Goal: Task Accomplishment & Management: Manage account settings

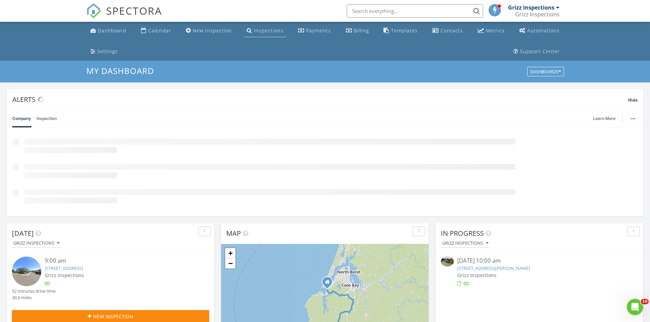
click at [251, 34] on link "Inspections" at bounding box center [265, 31] width 42 height 13
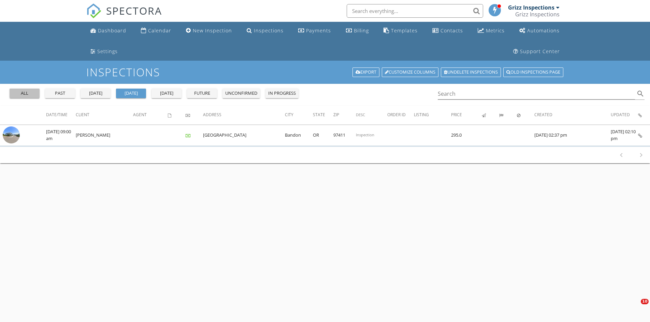
click at [29, 92] on div "all" at bounding box center [24, 93] width 25 height 7
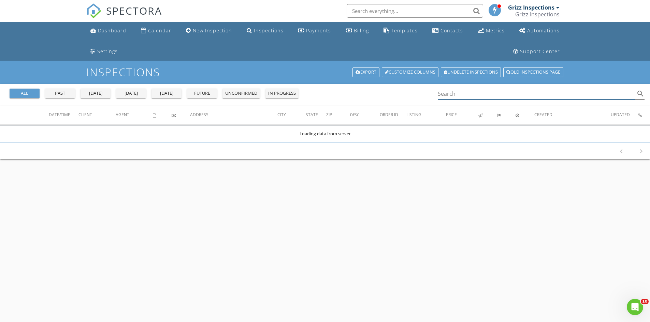
click at [463, 91] on input "Search" at bounding box center [537, 93] width 198 height 11
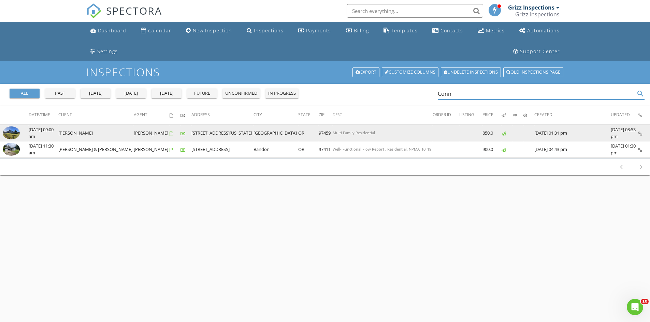
type input "Conn"
click at [10, 135] on img at bounding box center [11, 133] width 17 height 13
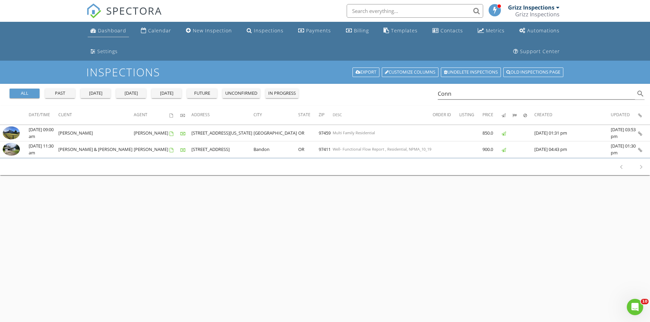
click at [112, 32] on div "Dashboard" at bounding box center [112, 30] width 28 height 6
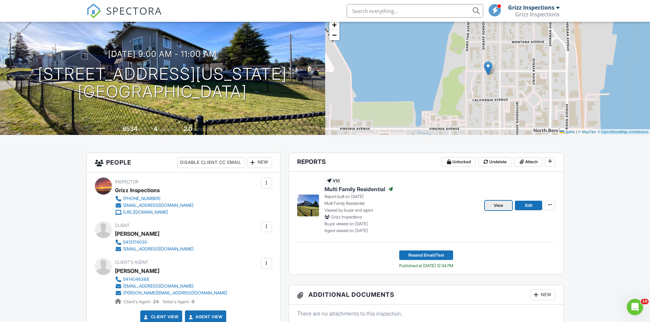
click at [492, 206] on link "View" at bounding box center [498, 206] width 27 height 10
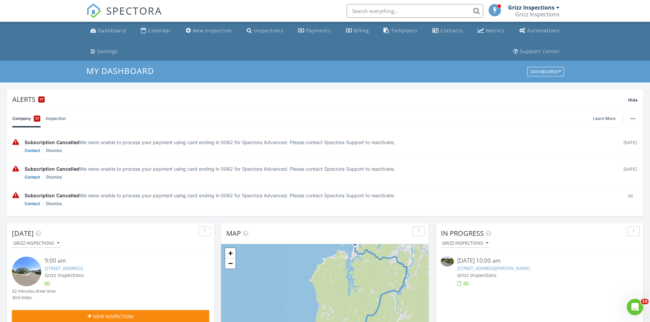
click at [470, 271] on link "[STREET_ADDRESS][PERSON_NAME]" at bounding box center [493, 268] width 73 height 6
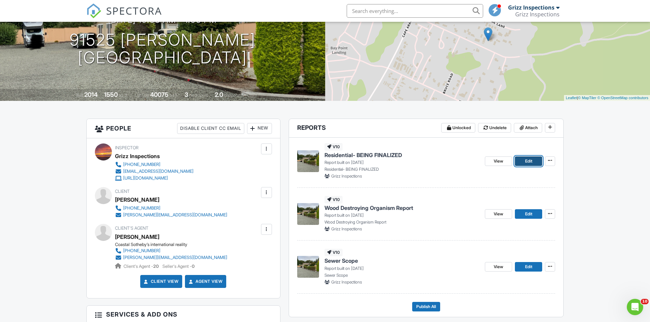
click at [524, 163] on link "Edit" at bounding box center [528, 162] width 27 height 10
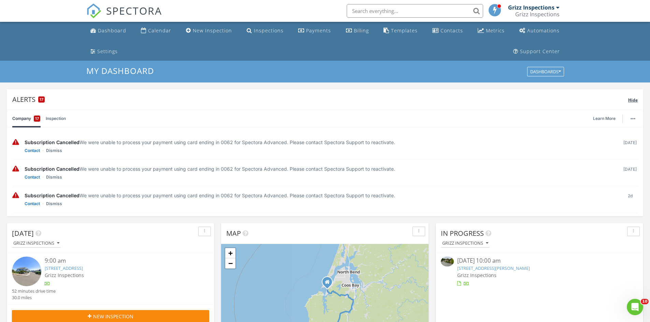
click at [636, 100] on span "Hide" at bounding box center [633, 100] width 10 height 6
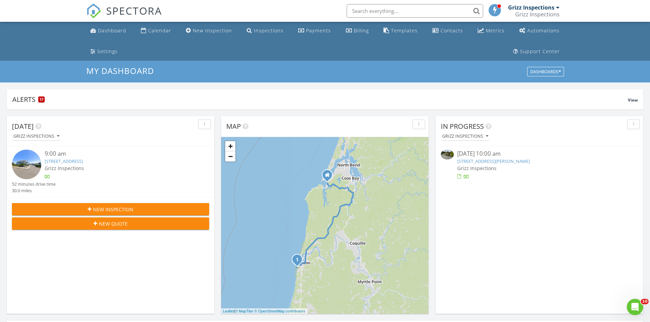
click at [83, 163] on link "1323 Village Loop, Bandon, OR 97411" at bounding box center [64, 161] width 38 height 6
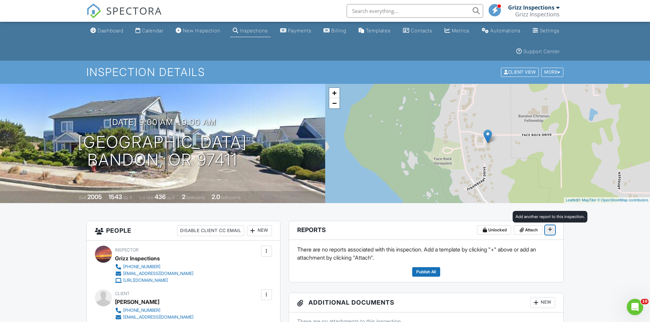
click at [551, 230] on icon at bounding box center [550, 229] width 4 height 7
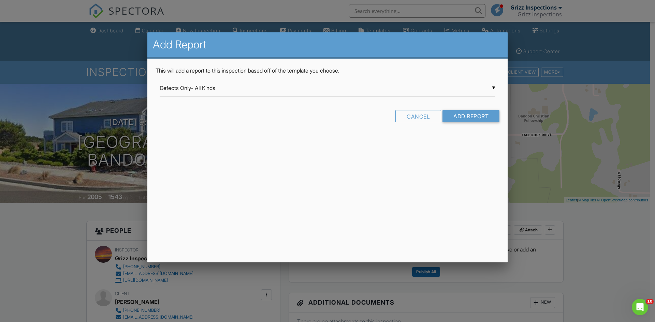
click at [276, 93] on div "▼ Defects Only- All Kinds Defects Only- All Kinds Manufacture/Mobile Multi Fami…" at bounding box center [328, 88] width 336 height 17
click at [241, 208] on span "Residential- BEING FINALIZED" at bounding box center [328, 207] width 336 height 17
type input "Residential- BEING FINALIZED"
click at [475, 117] on input "Add Report" at bounding box center [471, 116] width 57 height 12
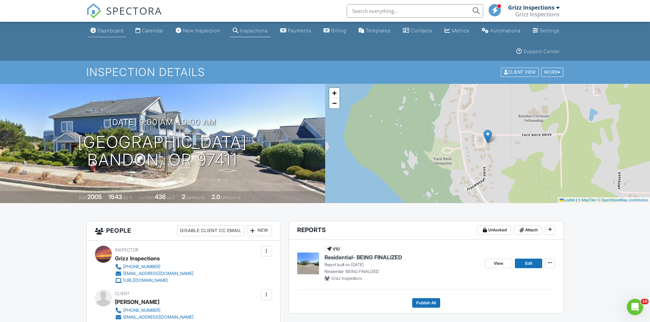
click at [111, 31] on div "Dashboard" at bounding box center [111, 31] width 26 height 6
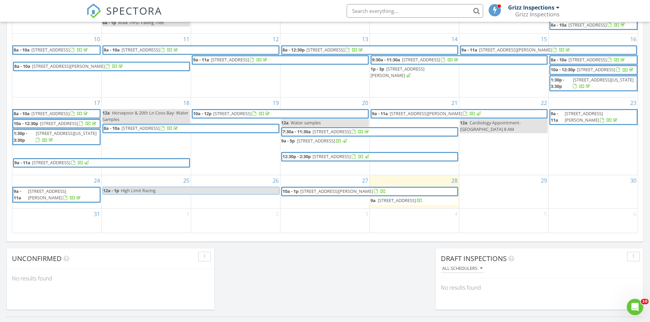
scroll to position [478, 0]
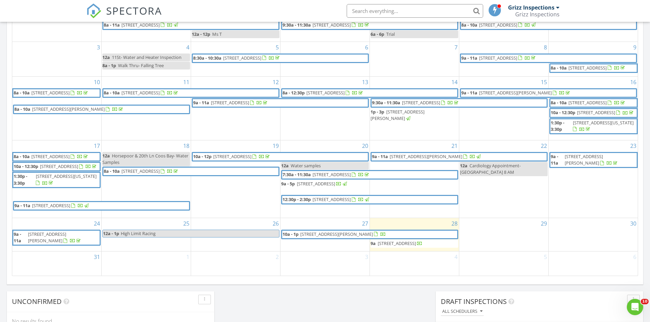
drag, startPoint x: 398, startPoint y: 257, endPoint x: 400, endPoint y: 308, distance: 51.2
click at [400, 308] on div "Today Grizz Inspections 9:00 am 1323 Village Loop, Bandon, OR 97411 Grizz Inspe…" at bounding box center [325, 49] width 650 height 621
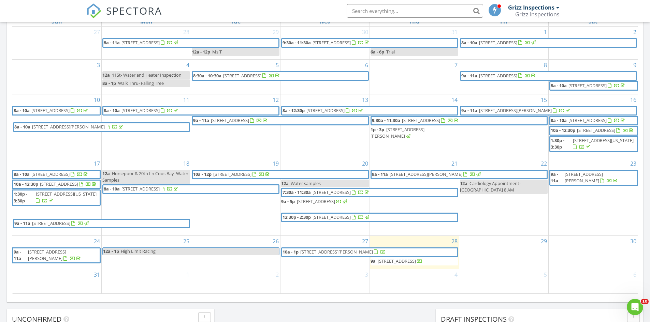
scroll to position [459, 0]
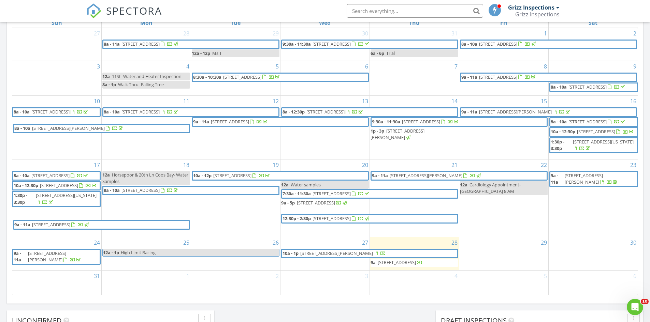
drag, startPoint x: 418, startPoint y: 276, endPoint x: 379, endPoint y: 311, distance: 52.7
click at [379, 311] on div "Today Grizz Inspections 9:00 am 1323 Village Loop, Bandon, OR 97411 Grizz Inspe…" at bounding box center [325, 68] width 650 height 621
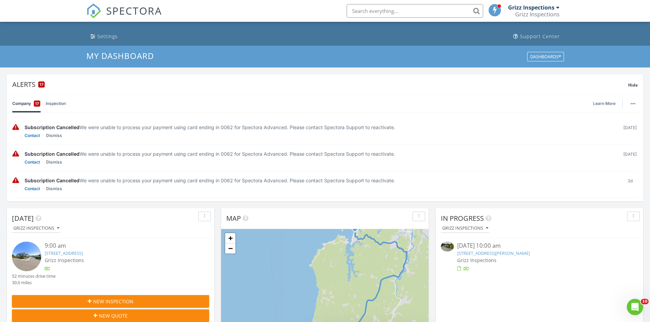
scroll to position [0, 0]
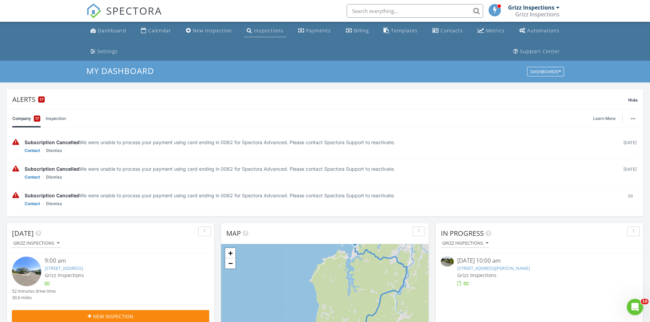
click at [259, 33] on div "Inspections" at bounding box center [269, 30] width 30 height 6
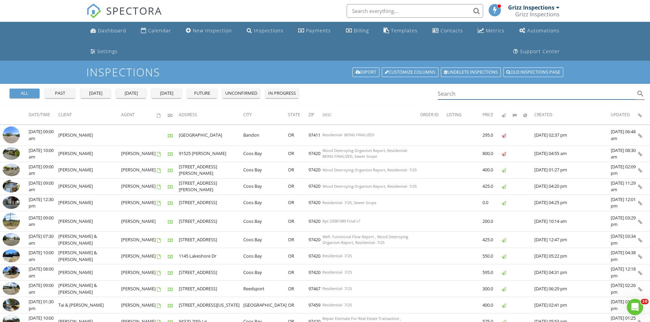
click at [476, 94] on input "Search" at bounding box center [537, 93] width 198 height 11
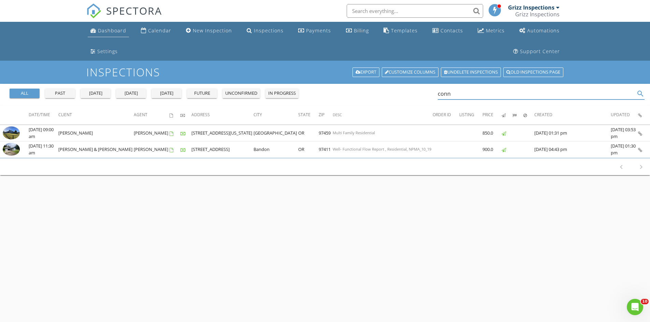
type input "conn"
click at [109, 29] on div "Dashboard" at bounding box center [112, 30] width 28 height 6
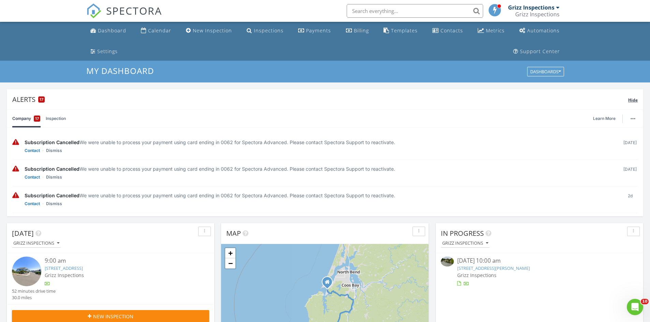
click at [630, 103] on div "Hide" at bounding box center [633, 100] width 10 height 8
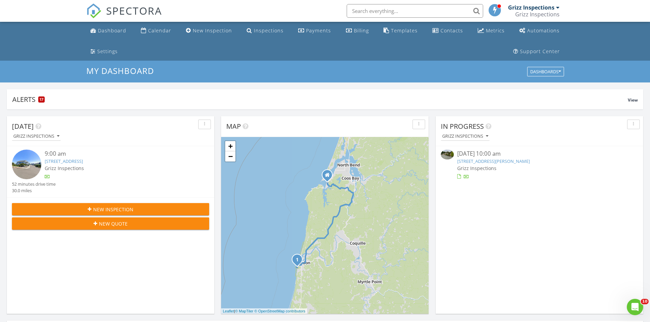
click at [83, 162] on link "1323 Village Loop, Bandon, OR 97411" at bounding box center [64, 161] width 38 height 6
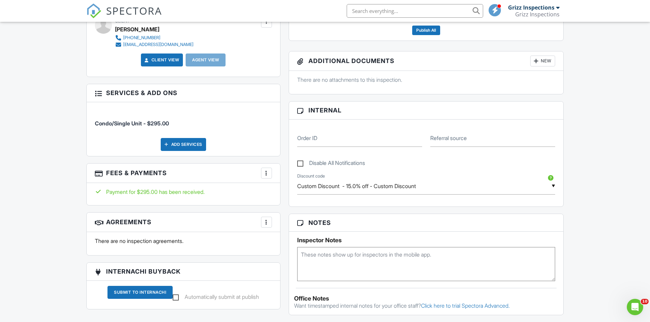
click at [267, 225] on div at bounding box center [266, 222] width 7 height 7
click at [277, 241] on li "Add Agreement" at bounding box center [307, 243] width 84 height 17
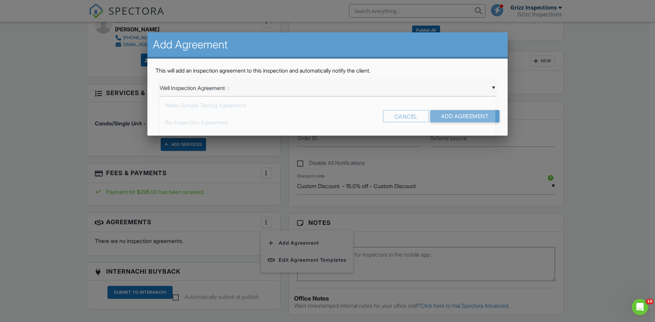
click at [492, 89] on div "▼ Well Inspection Agreement Well Inspection Agreement Water Sample Testing Agre…" at bounding box center [328, 88] width 336 height 17
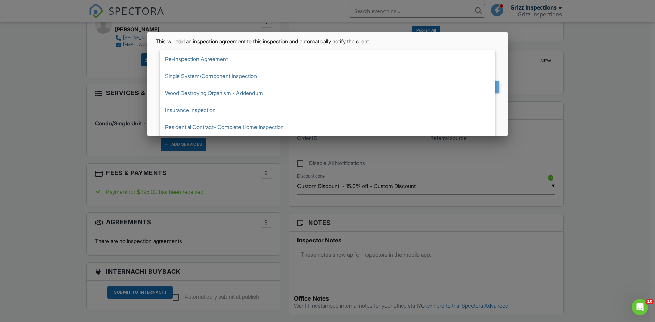
scroll to position [51, 0]
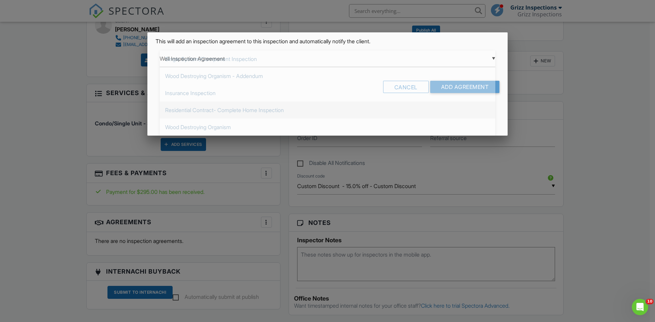
click at [294, 109] on span "Residential Contract- Complete Home Inspection" at bounding box center [328, 110] width 336 height 17
type input "Residential Contract- Complete Home Inspection"
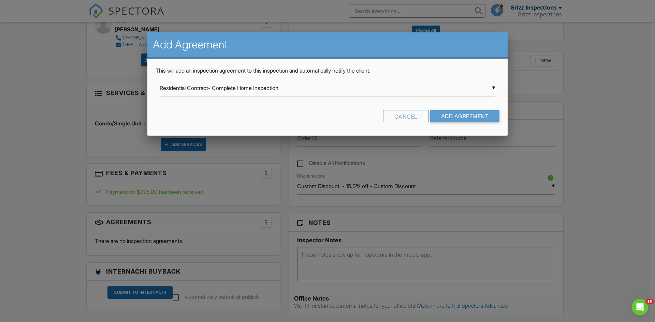
scroll to position [0, 0]
click at [456, 116] on input "Add Agreement" at bounding box center [465, 116] width 70 height 12
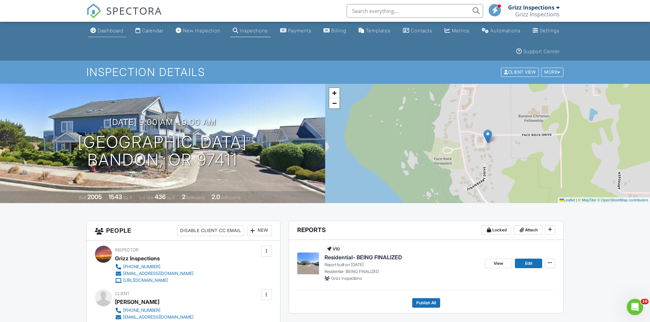
click at [108, 32] on div "Dashboard" at bounding box center [111, 31] width 26 height 6
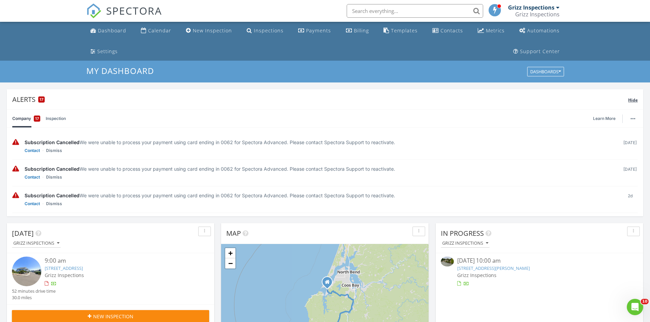
click at [631, 99] on span "Hide" at bounding box center [633, 100] width 10 height 6
